Goal: Navigation & Orientation: Find specific page/section

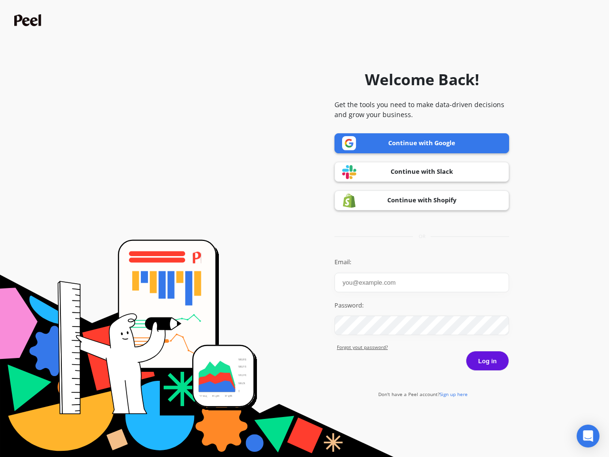
click at [588, 436] on icon "Open Intercom Messenger" at bounding box center [588, 435] width 10 height 11
